Goal: Task Accomplishment & Management: Use online tool/utility

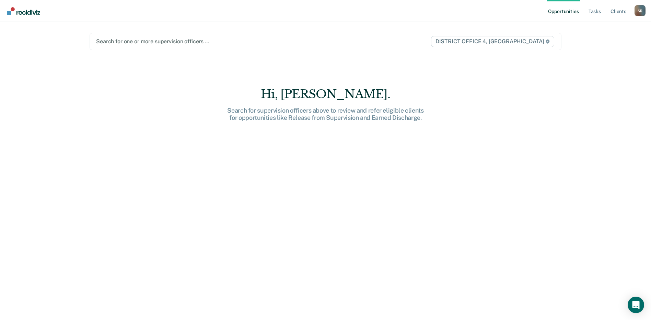
click at [136, 39] on div at bounding box center [256, 41] width 321 height 8
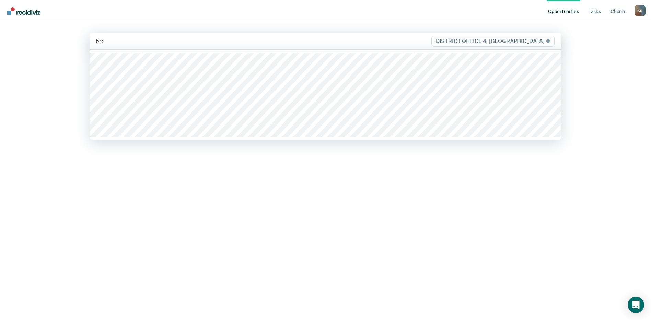
type input "brown"
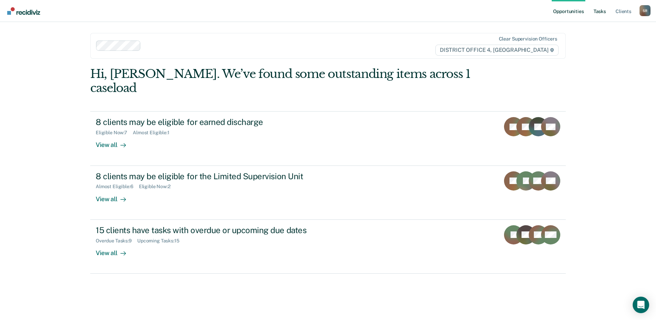
click at [595, 13] on link "Tasks" at bounding box center [599, 11] width 15 height 22
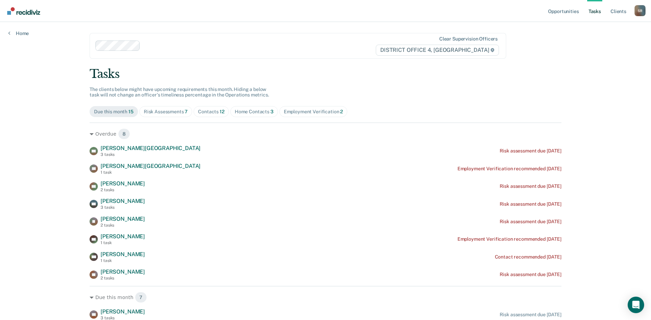
click at [209, 110] on div "Contacts 12" at bounding box center [211, 112] width 26 height 6
